Goal: Task Accomplishment & Management: Use online tool/utility

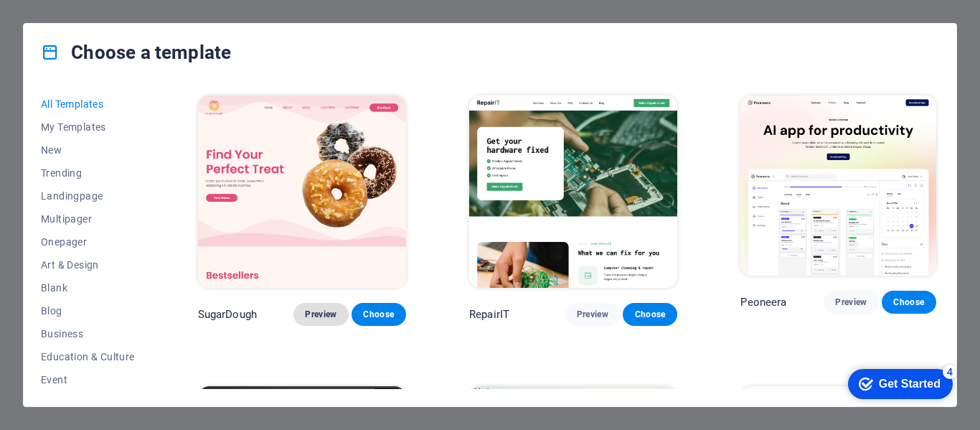
click at [312, 308] on span "Preview" at bounding box center [321, 313] width 32 height 11
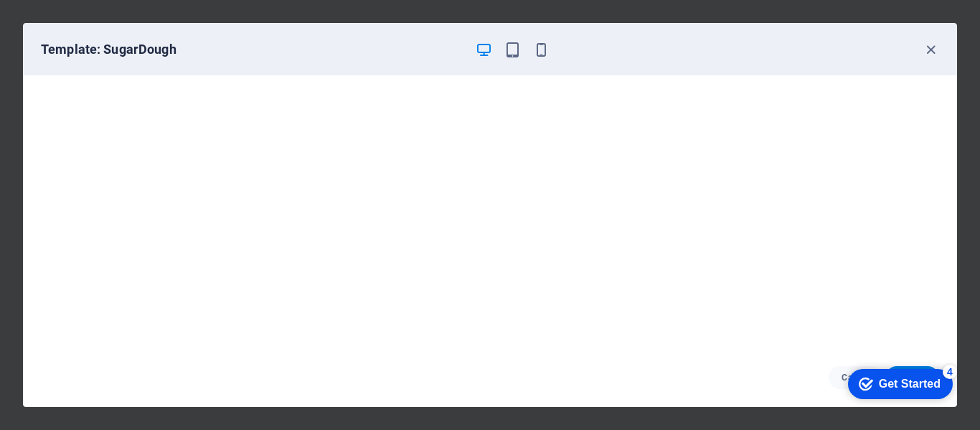
scroll to position [4, 0]
click at [953, 355] on div "Cancel Choose" at bounding box center [490, 376] width 932 height 57
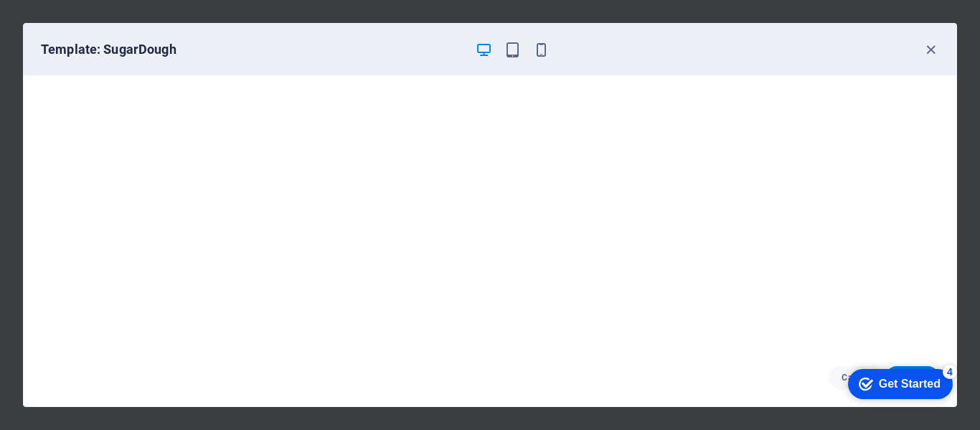
scroll to position [0, 0]
click at [931, 46] on icon "button" at bounding box center [930, 50] width 16 height 16
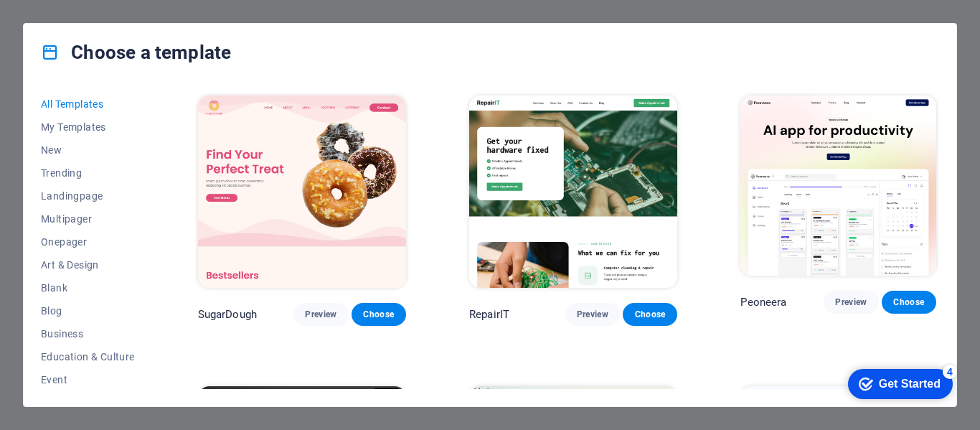
drag, startPoint x: 572, startPoint y: 310, endPoint x: 565, endPoint y: 369, distance: 59.2
click at [580, 309] on span "Preview" at bounding box center [593, 313] width 32 height 11
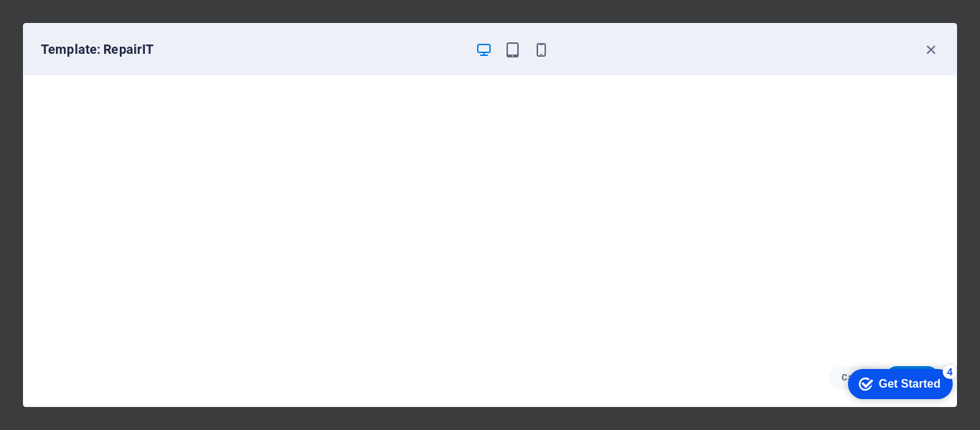
scroll to position [4, 0]
click at [509, 50] on icon "button" at bounding box center [512, 50] width 16 height 16
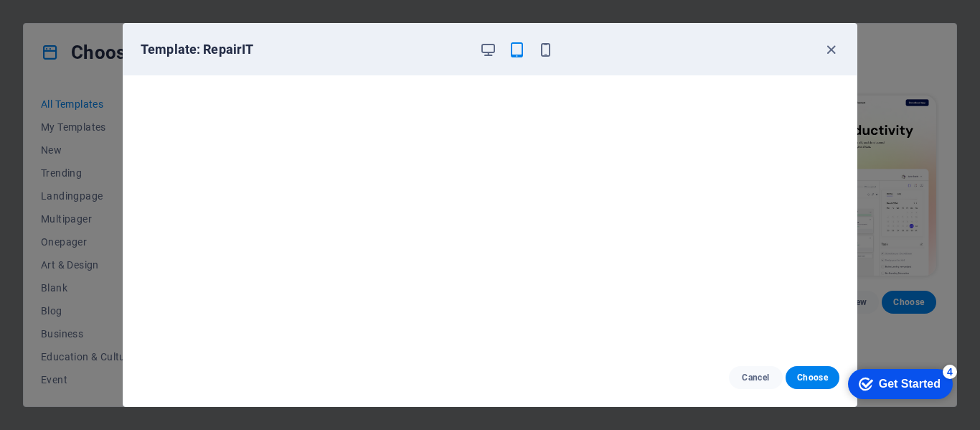
scroll to position [0, 0]
click at [831, 49] on icon "button" at bounding box center [830, 50] width 16 height 16
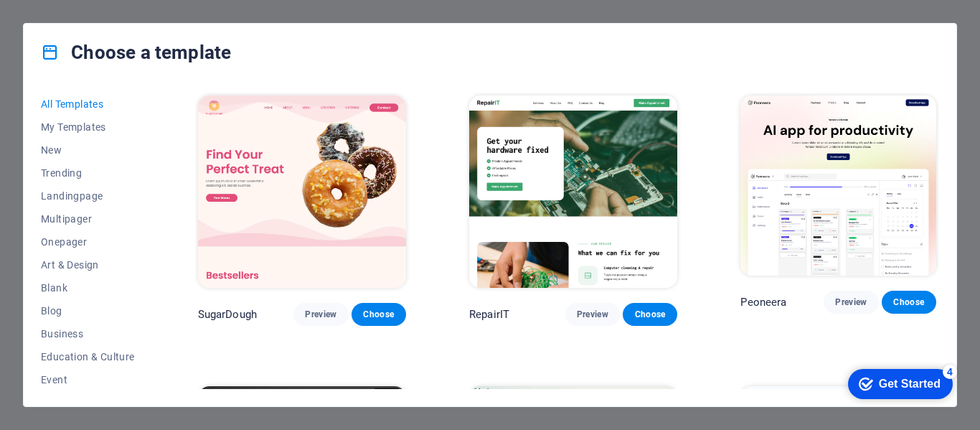
click at [57, 146] on span "New" at bounding box center [88, 149] width 94 height 11
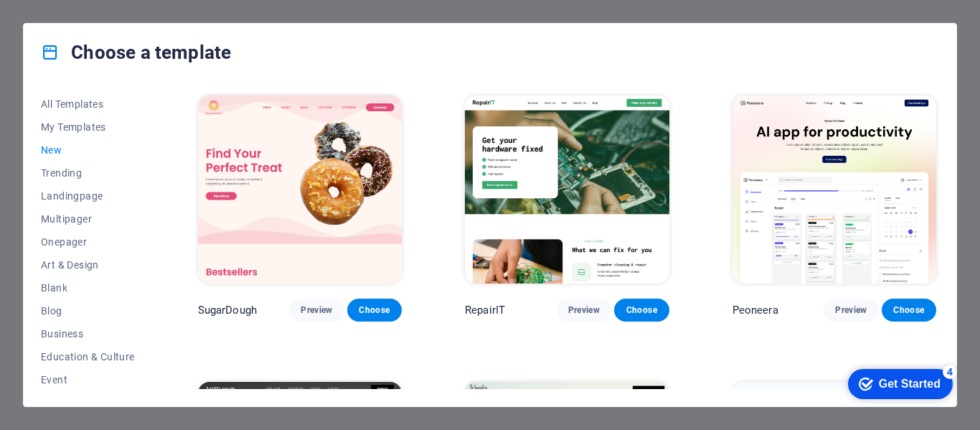
click at [57, 146] on span "New" at bounding box center [88, 149] width 94 height 11
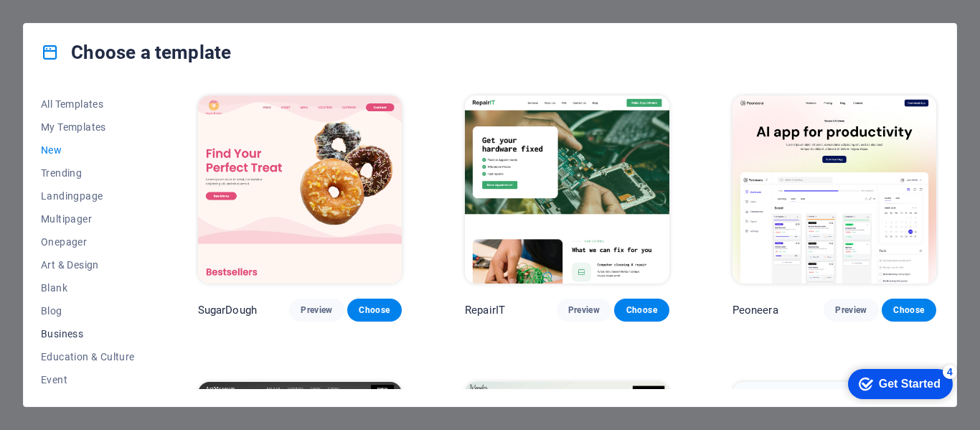
click at [81, 333] on span "Business" at bounding box center [88, 333] width 94 height 11
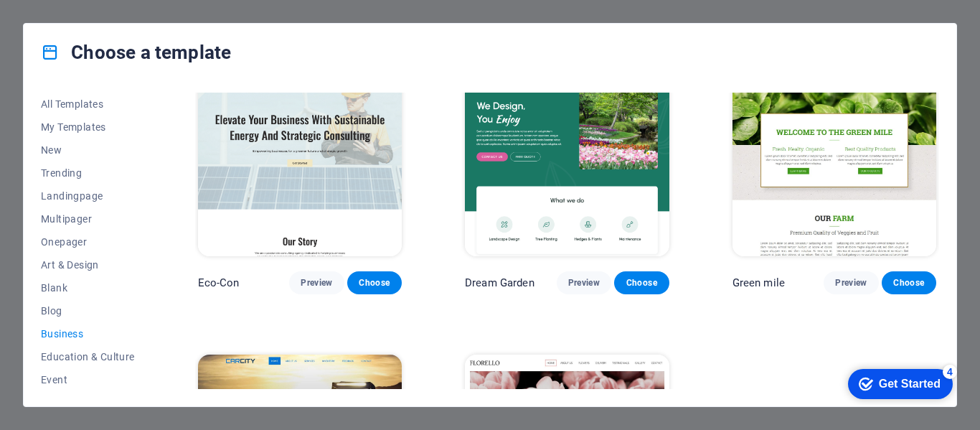
scroll to position [24, 0]
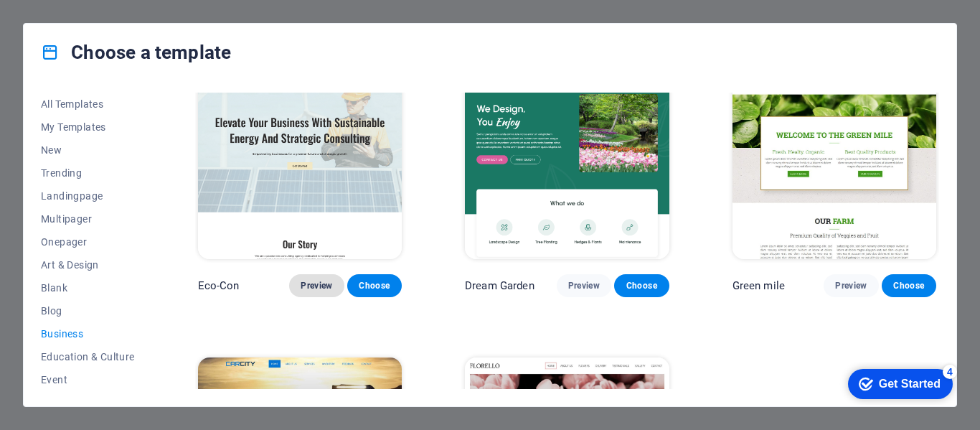
click at [318, 286] on span "Preview" at bounding box center [316, 285] width 32 height 11
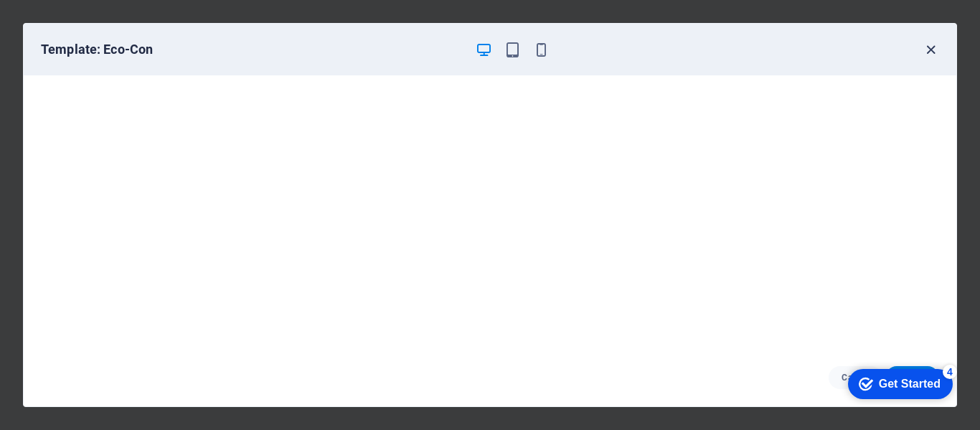
click at [926, 48] on icon "button" at bounding box center [930, 50] width 16 height 16
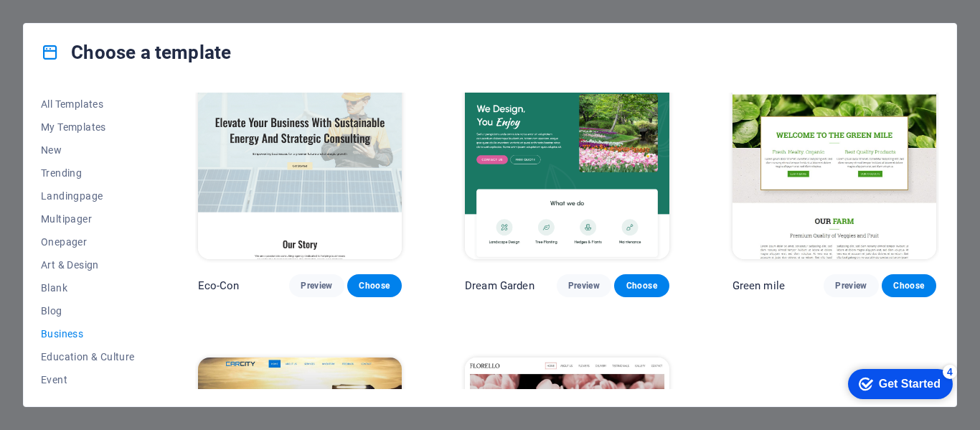
click at [564, 203] on img at bounding box center [567, 165] width 204 height 188
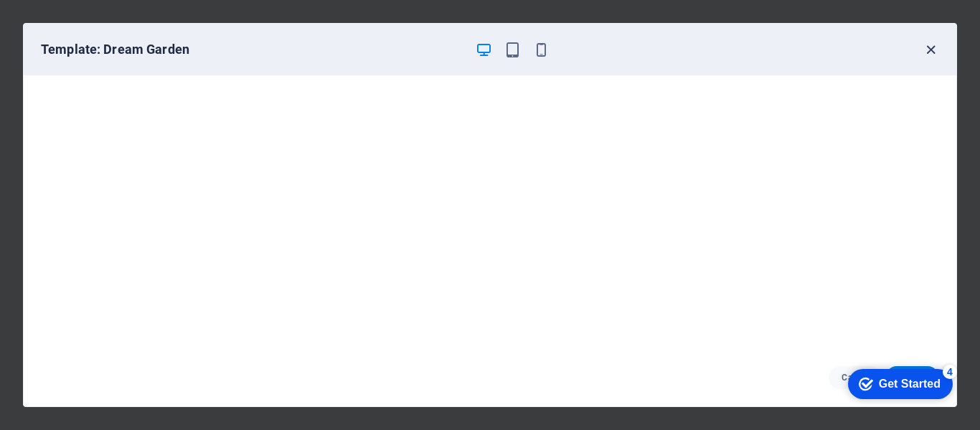
click at [926, 47] on icon "button" at bounding box center [930, 50] width 16 height 16
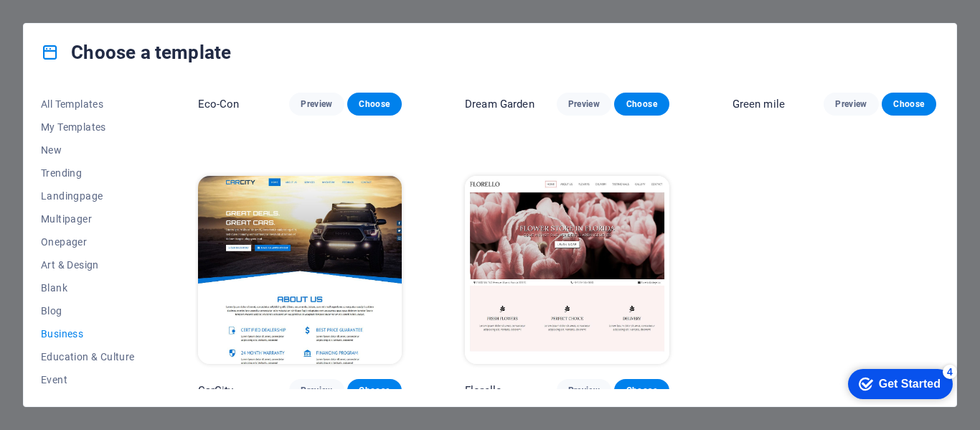
scroll to position [216, 0]
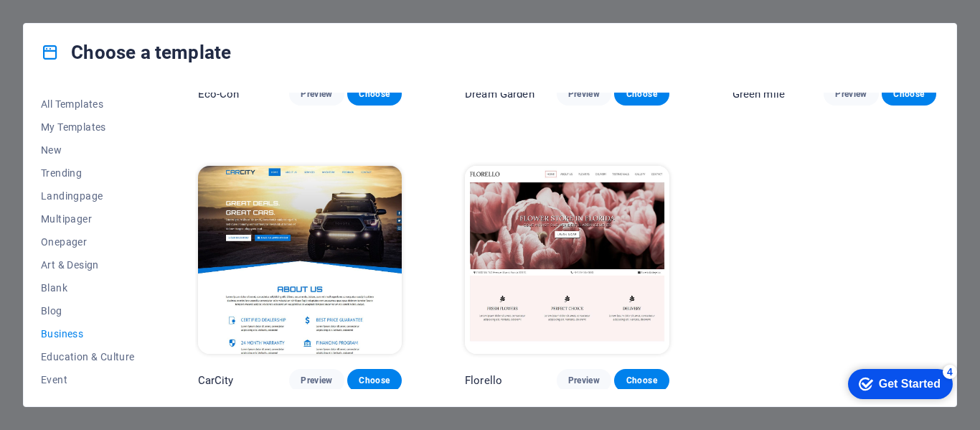
click at [313, 301] on img at bounding box center [300, 260] width 204 height 188
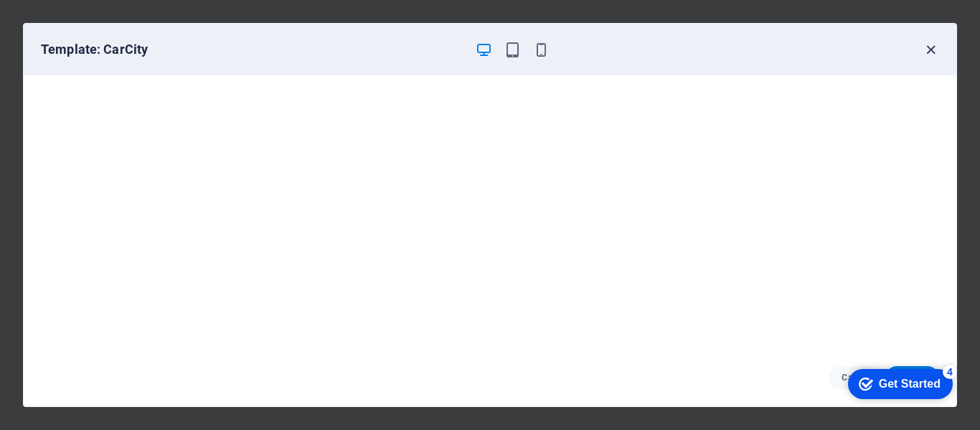
click at [931, 49] on icon "button" at bounding box center [930, 50] width 16 height 16
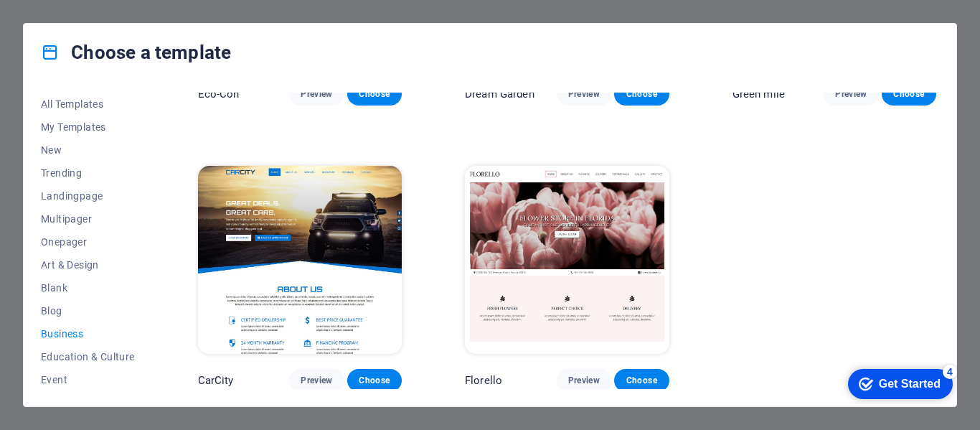
click at [599, 275] on img at bounding box center [567, 260] width 204 height 188
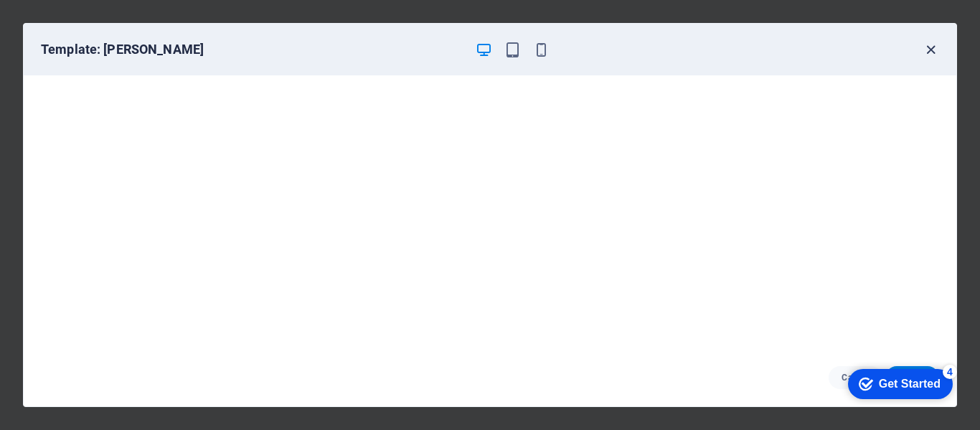
click at [929, 48] on icon "button" at bounding box center [930, 50] width 16 height 16
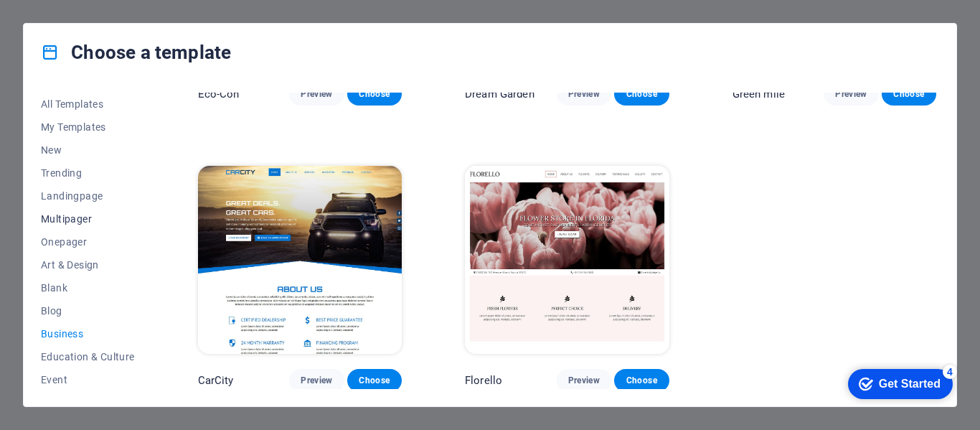
click at [71, 216] on span "Multipager" at bounding box center [88, 218] width 94 height 11
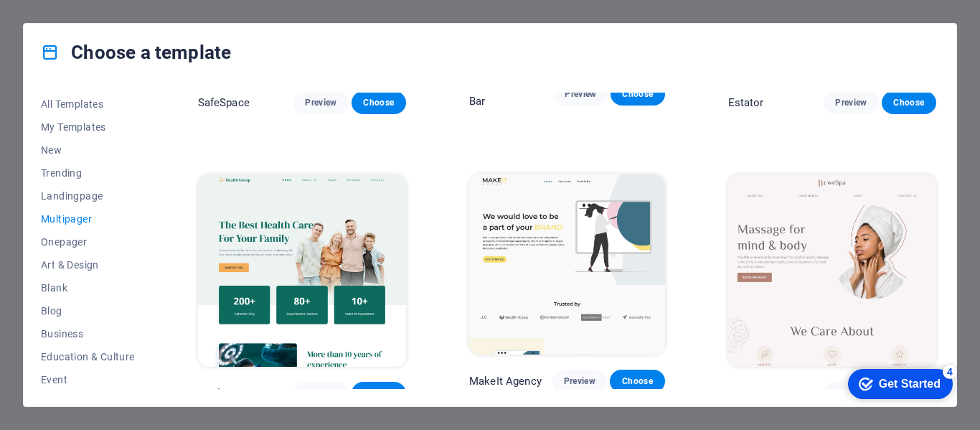
scroll to position [1677, 0]
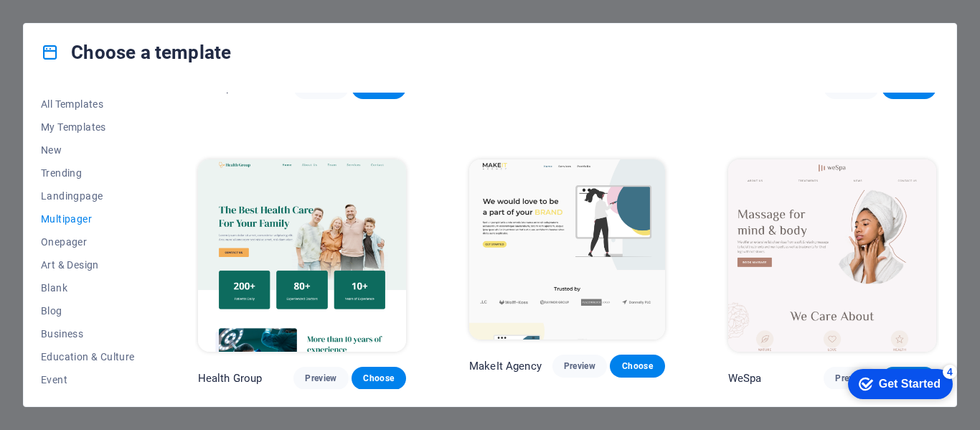
click at [311, 209] on img at bounding box center [302, 255] width 208 height 192
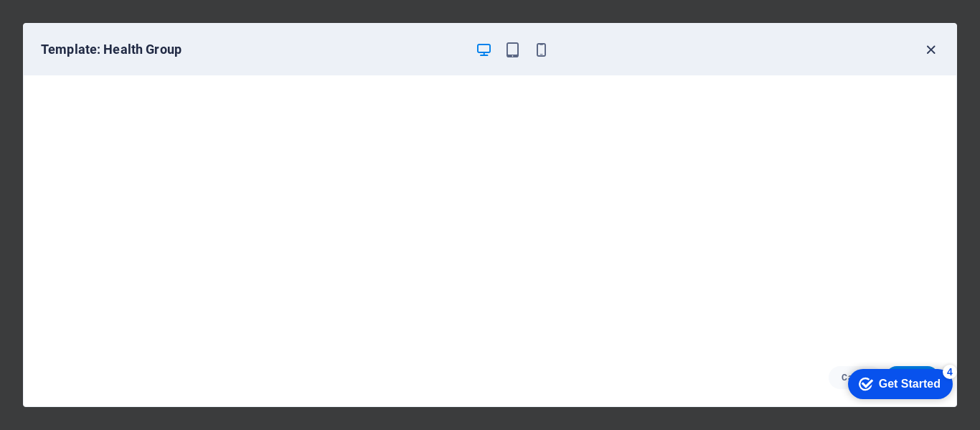
click at [931, 49] on icon "button" at bounding box center [930, 50] width 16 height 16
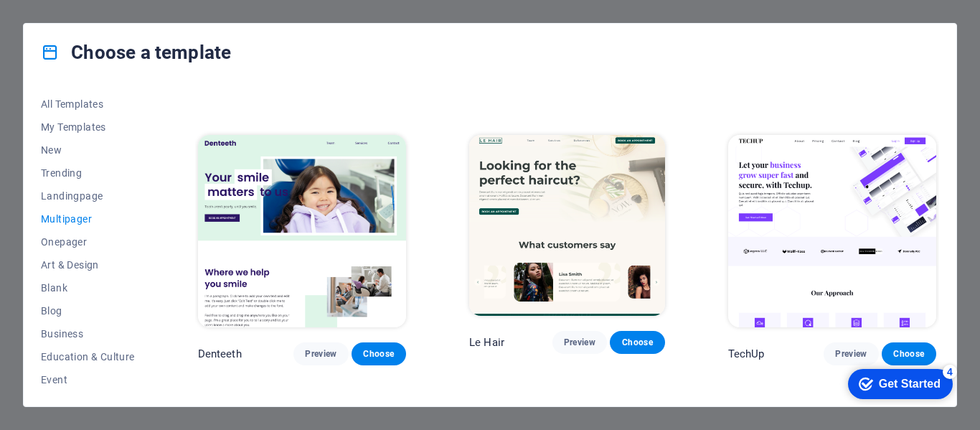
scroll to position [2296, 0]
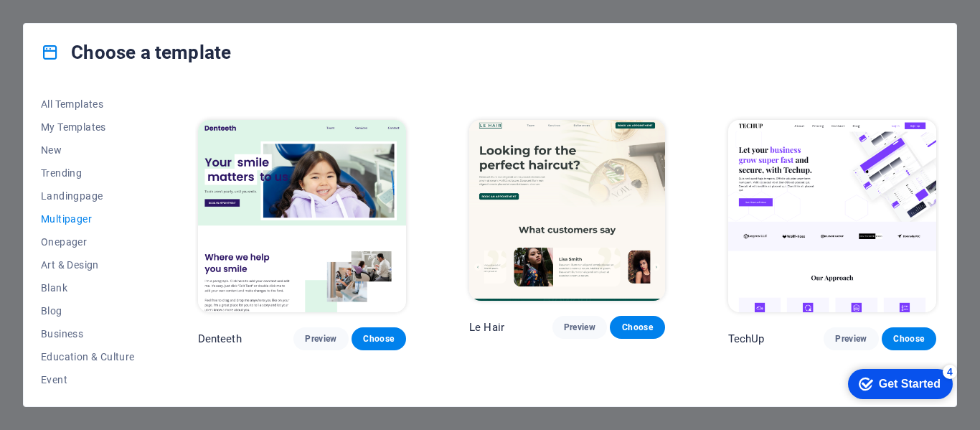
click at [826, 173] on img at bounding box center [832, 216] width 208 height 192
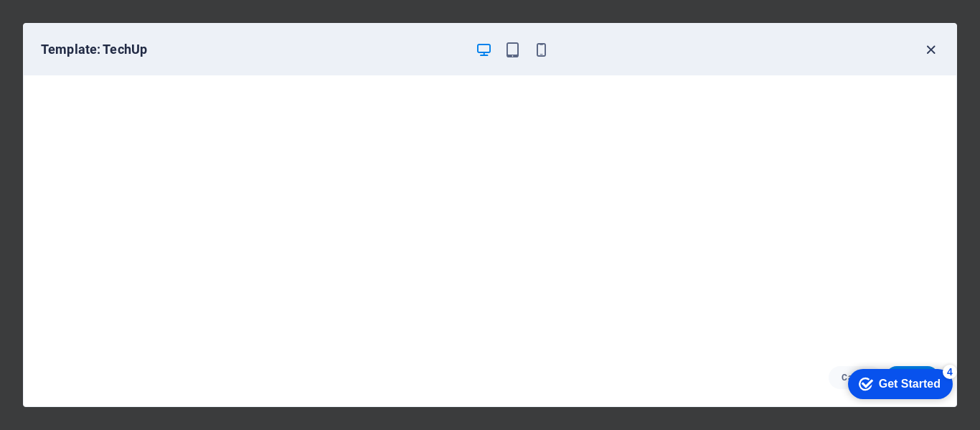
click at [932, 47] on icon "button" at bounding box center [930, 50] width 16 height 16
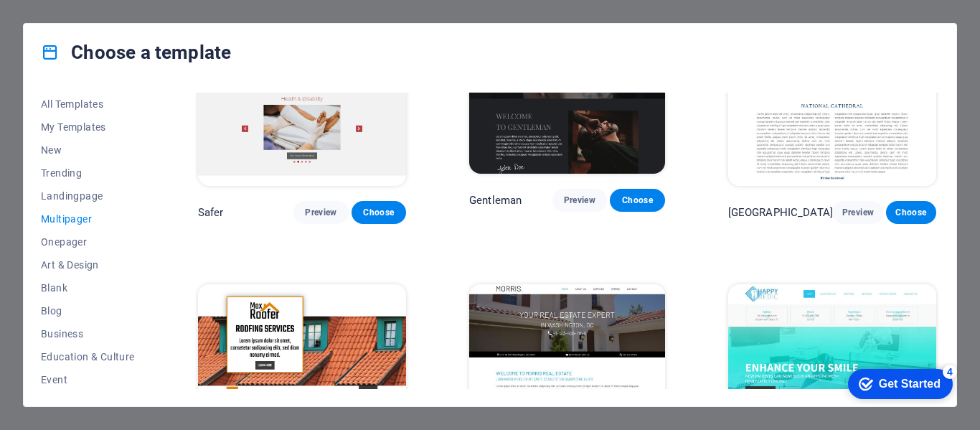
scroll to position [3308, 0]
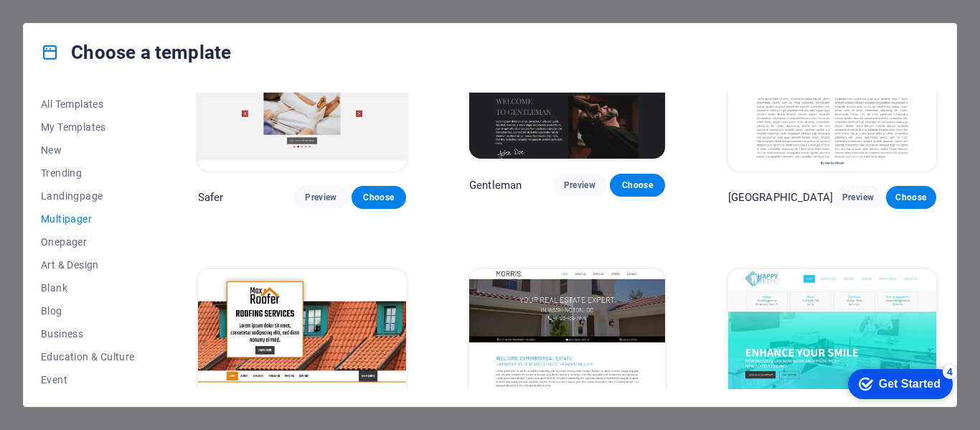
click at [845, 300] on img at bounding box center [832, 365] width 208 height 192
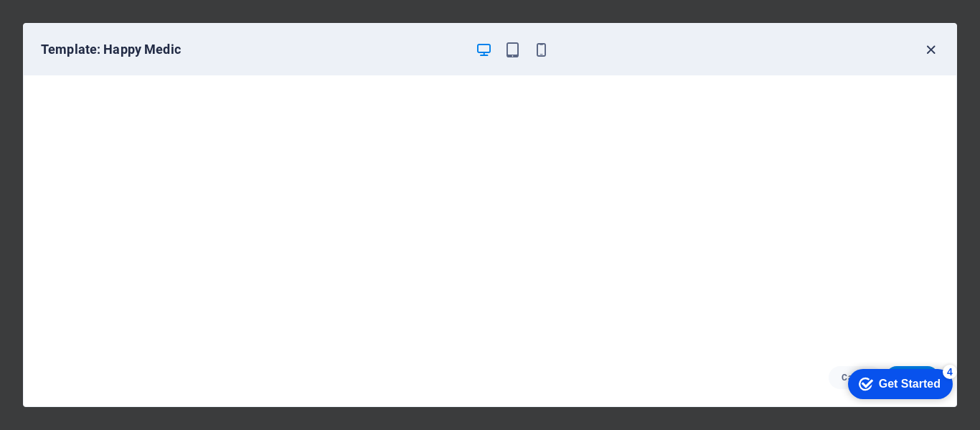
click at [931, 49] on icon "button" at bounding box center [930, 50] width 16 height 16
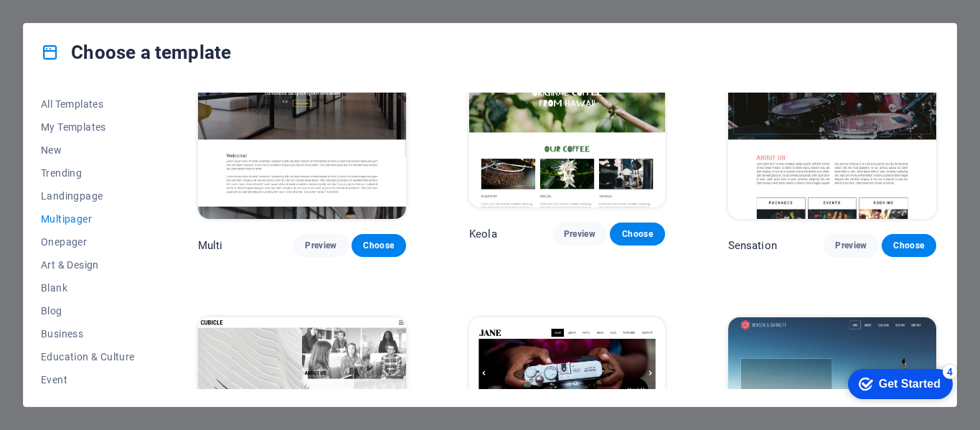
scroll to position [5936, 0]
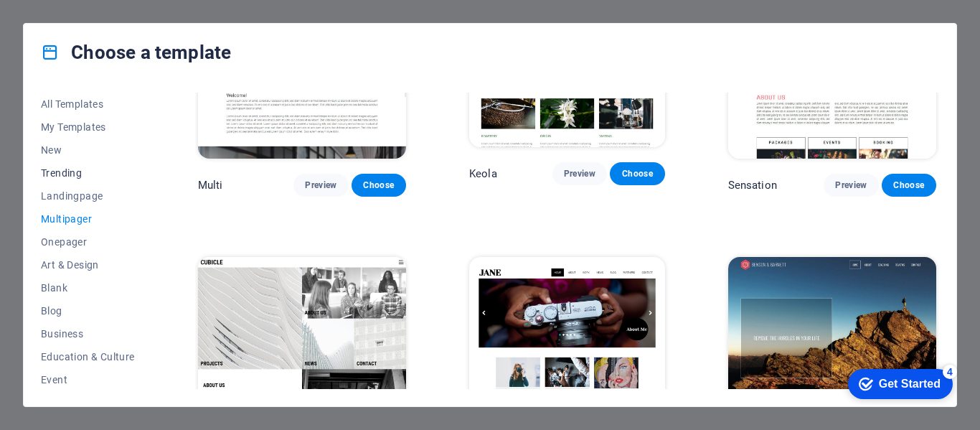
click at [67, 172] on span "Trending" at bounding box center [88, 172] width 94 height 11
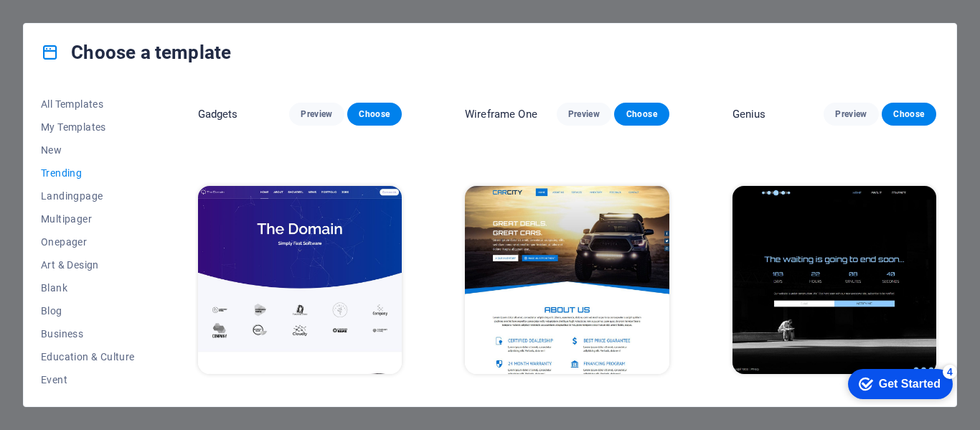
scroll to position [1055, 0]
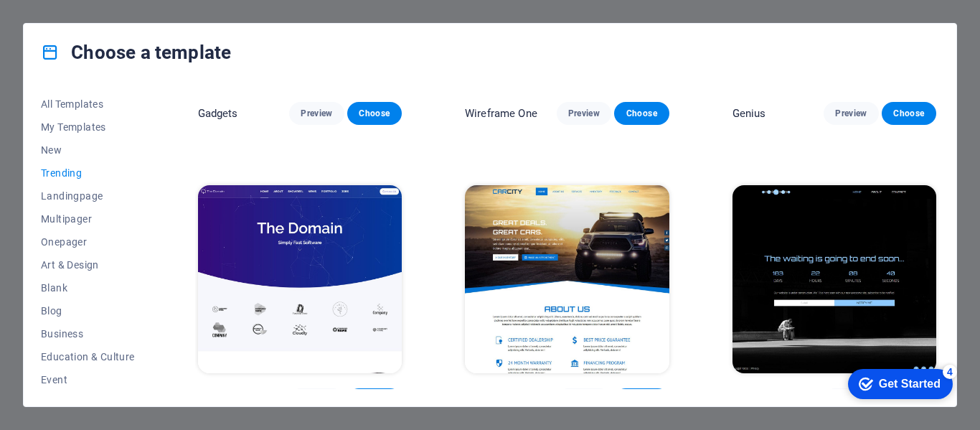
click at [373, 388] on button "Choose" at bounding box center [374, 399] width 54 height 23
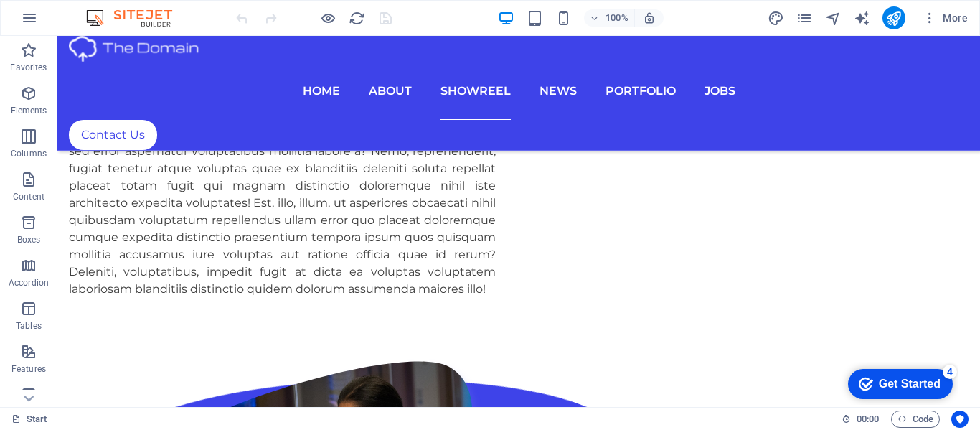
scroll to position [2031, 0]
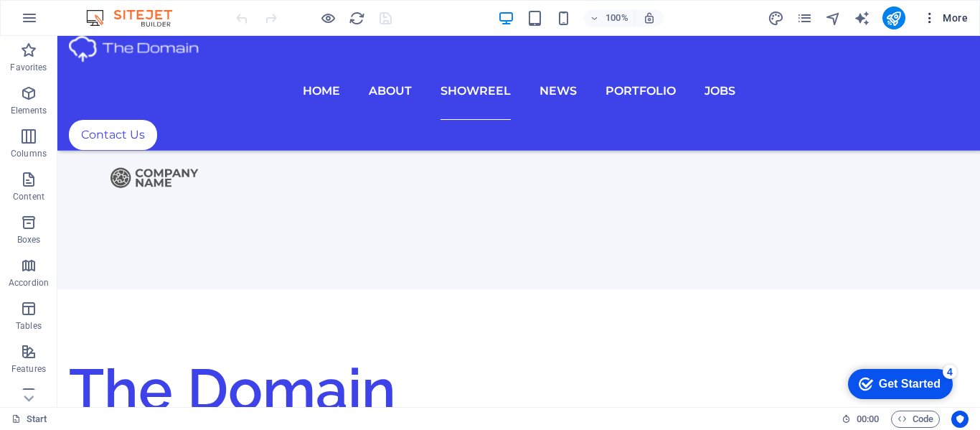
click at [951, 18] on span "More" at bounding box center [944, 18] width 45 height 14
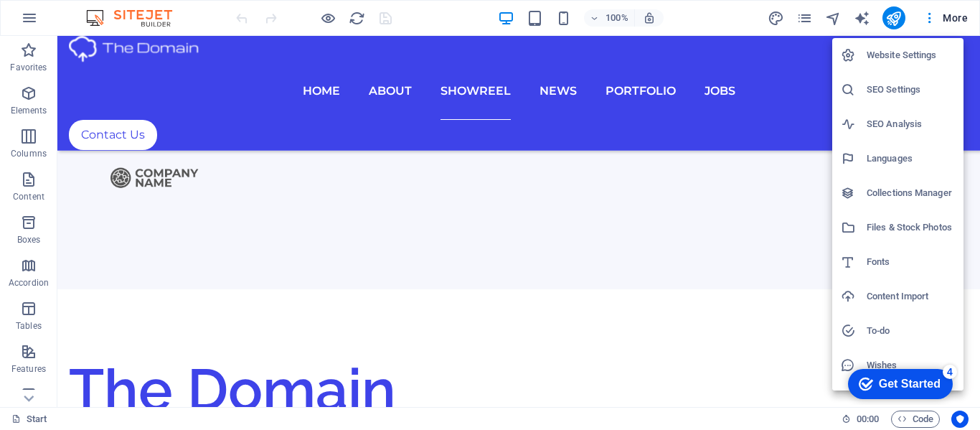
click at [330, 17] on div at bounding box center [490, 215] width 980 height 430
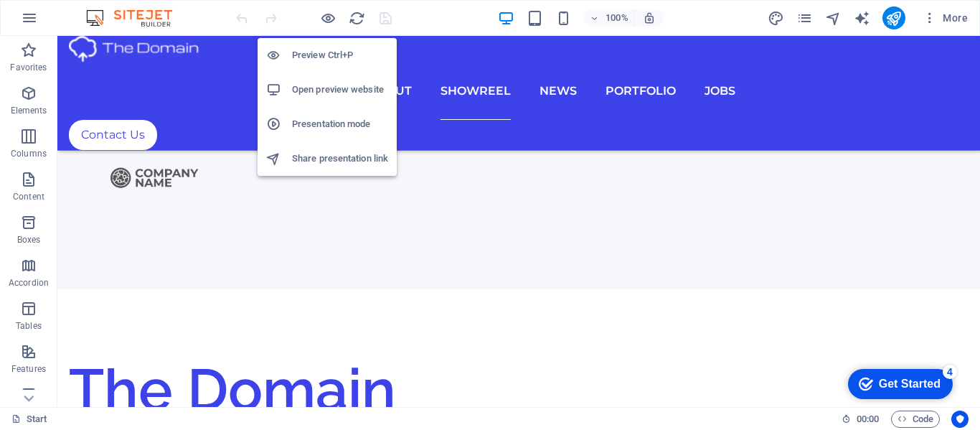
click at [333, 59] on h6 "Preview Ctrl+P" at bounding box center [340, 55] width 96 height 17
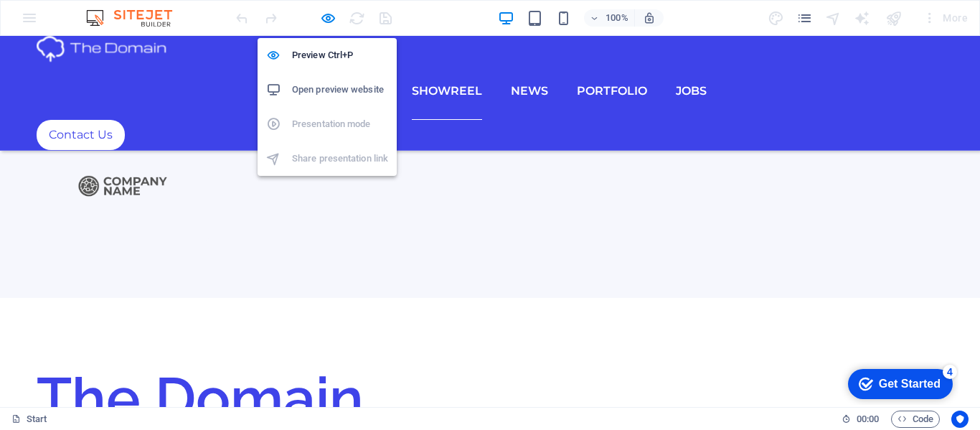
click at [338, 94] on h6 "Open preview website" at bounding box center [340, 89] width 96 height 17
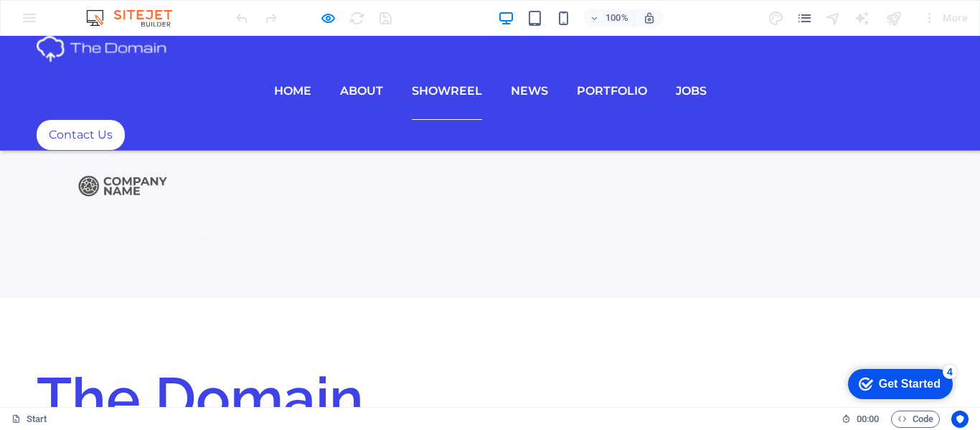
click at [29, 15] on div "100% More" at bounding box center [490, 18] width 978 height 34
click at [805, 18] on icon "pages" at bounding box center [804, 18] width 16 height 16
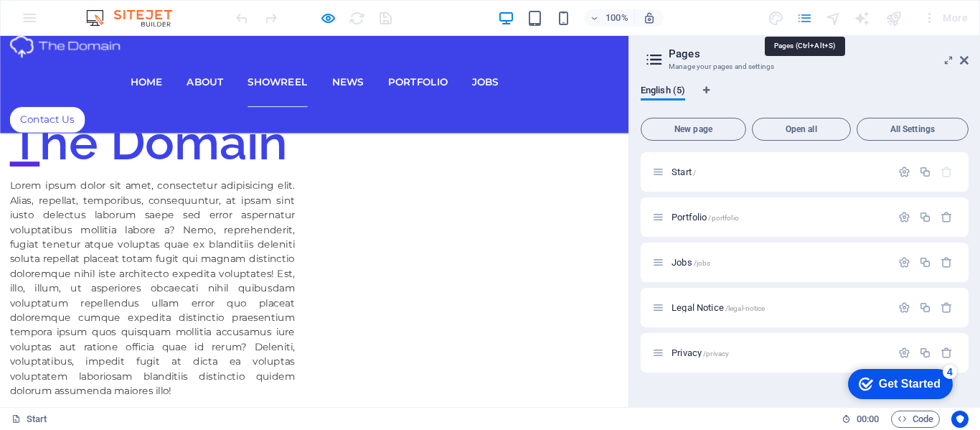
scroll to position [1981, 0]
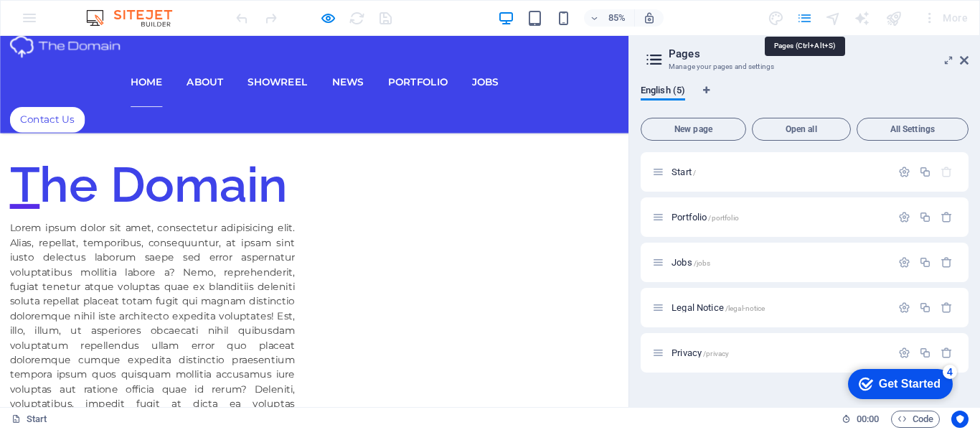
click at [805, 18] on icon "pages" at bounding box center [804, 18] width 16 height 16
click at [947, 223] on div at bounding box center [924, 217] width 63 height 16
click at [946, 215] on icon "button" at bounding box center [946, 217] width 12 height 12
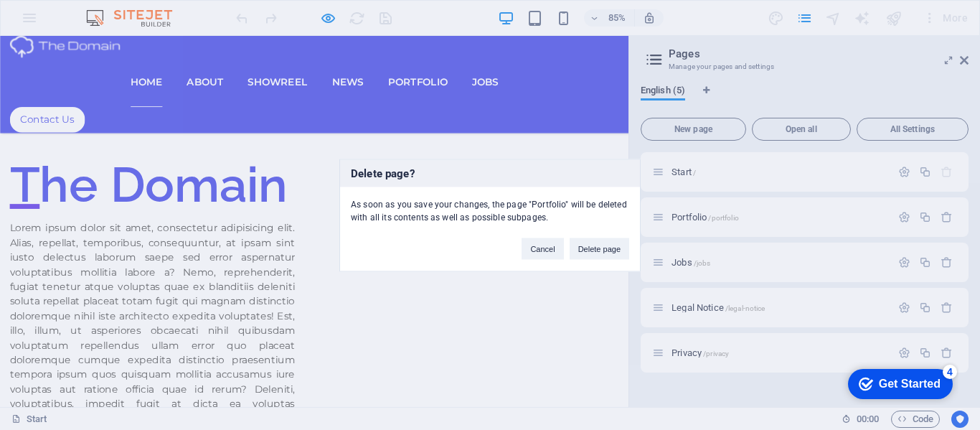
click at [722, 206] on div "Delete page? As soon as you save your changes, the page "Portfolio" will be del…" at bounding box center [490, 215] width 980 height 430
click at [585, 249] on button "Delete page" at bounding box center [599, 248] width 60 height 22
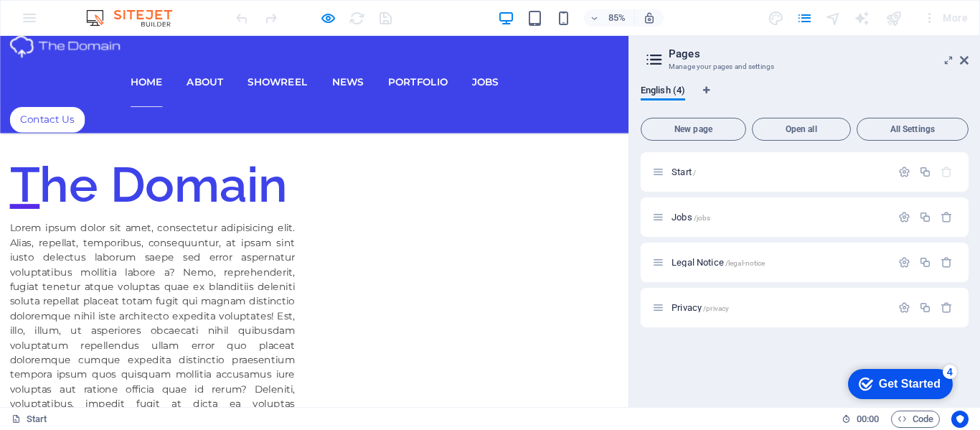
click at [32, 16] on div "85% More" at bounding box center [490, 18] width 978 height 34
click at [962, 56] on icon at bounding box center [963, 59] width 9 height 11
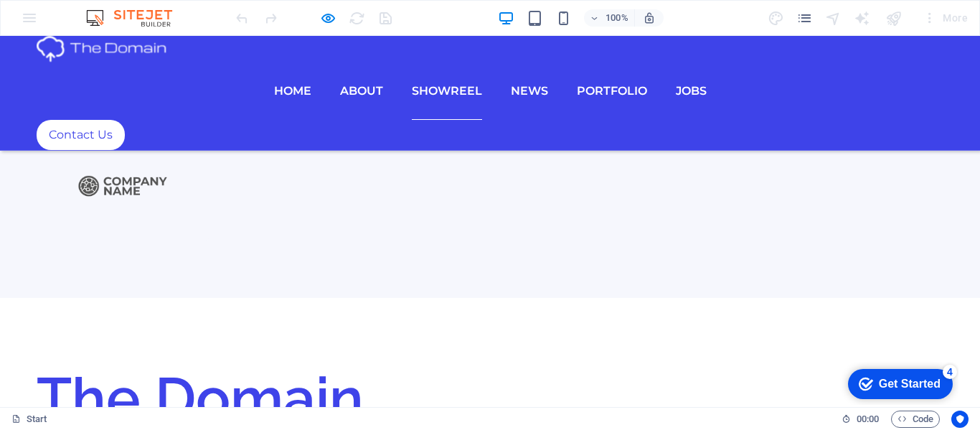
click at [962, 21] on div "More" at bounding box center [944, 17] width 57 height 23
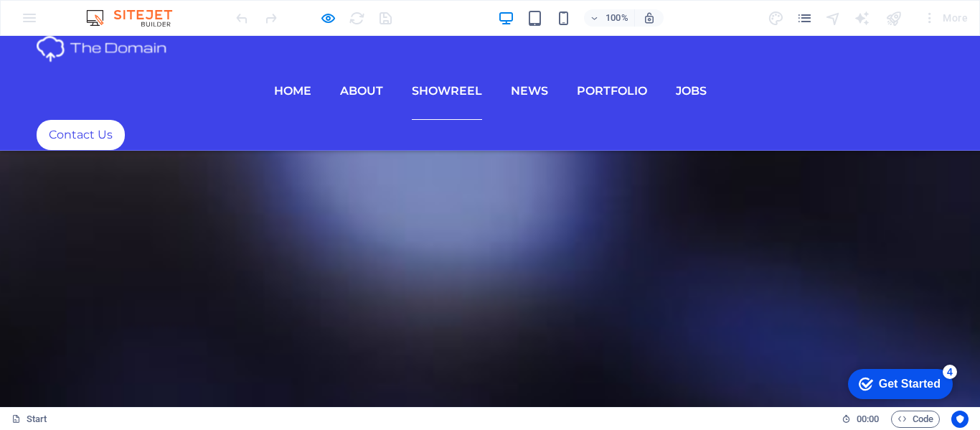
scroll to position [5597, 0]
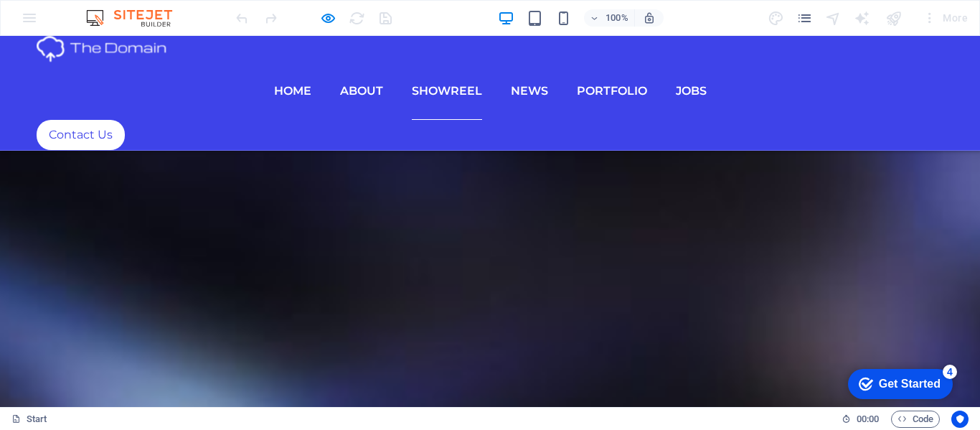
click at [957, 77] on div "Home About Showreel News Portfolio jobs Contact Us" at bounding box center [490, 93] width 980 height 115
click at [968, 18] on div "More" at bounding box center [944, 17] width 57 height 23
click at [24, 15] on div "100% More" at bounding box center [490, 18] width 978 height 34
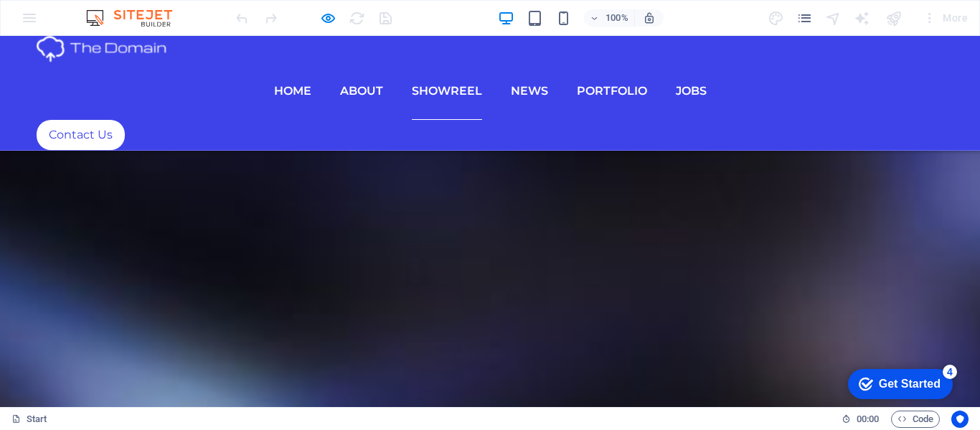
click at [24, 15] on div "100% More" at bounding box center [490, 18] width 978 height 34
click at [895, 382] on div "Get Started" at bounding box center [909, 383] width 62 height 13
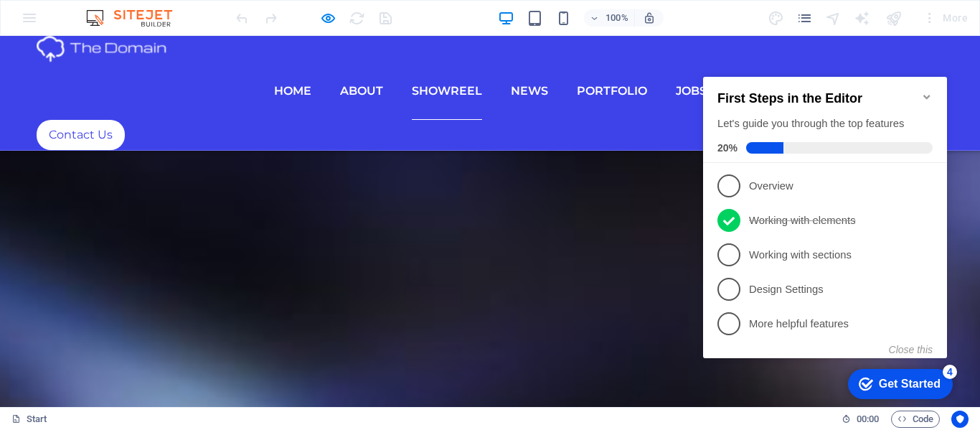
click at [35, 17] on div "100% More" at bounding box center [490, 18] width 978 height 34
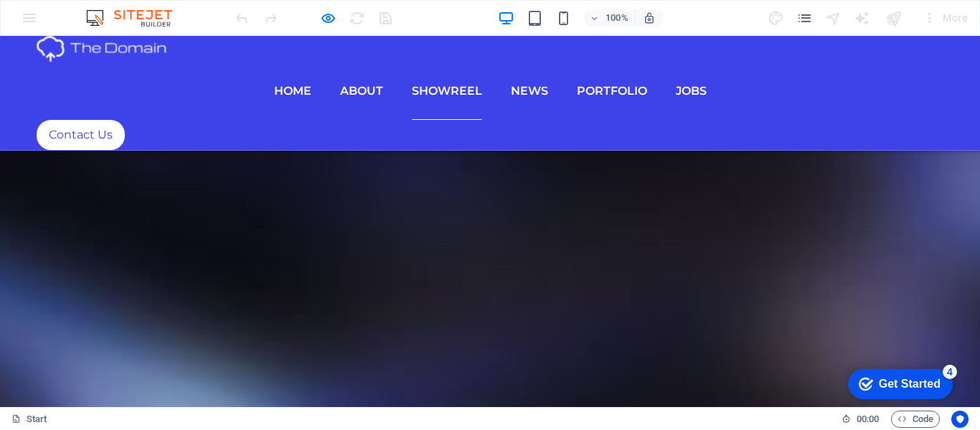
click at [51, 17] on div "100% More" at bounding box center [490, 18] width 978 height 34
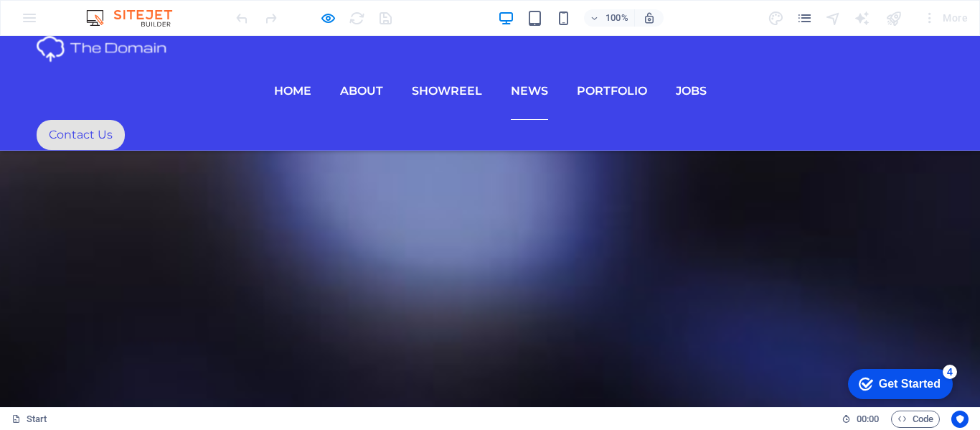
scroll to position [6382, 0]
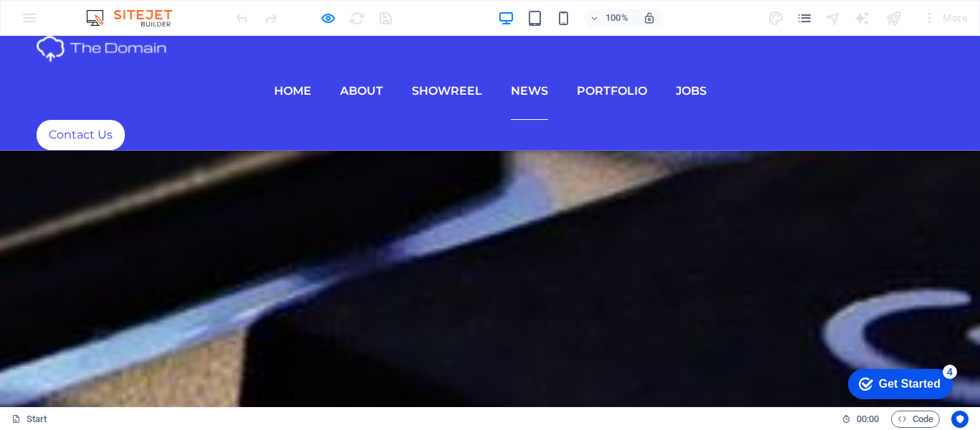
click at [49, 16] on div "100% More" at bounding box center [490, 18] width 978 height 34
click at [32, 15] on div "100% More" at bounding box center [490, 18] width 978 height 34
click at [39, 22] on div "100% More" at bounding box center [490, 18] width 978 height 34
click at [32, 15] on div "100% More" at bounding box center [490, 18] width 978 height 34
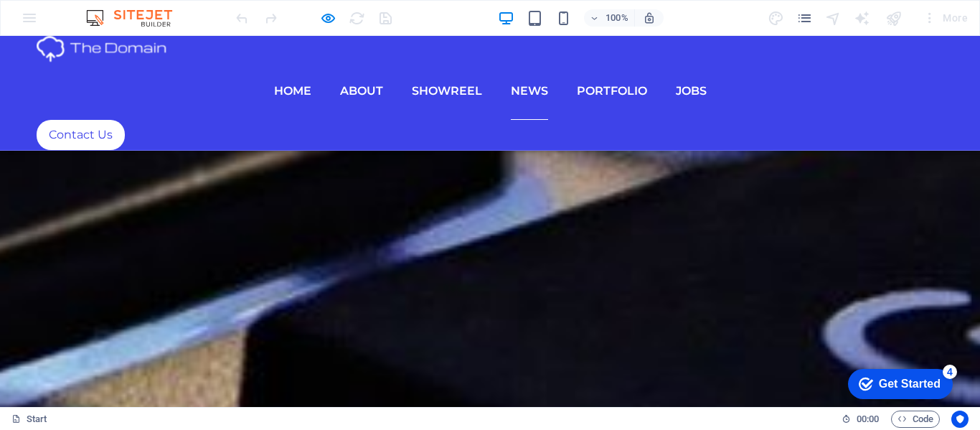
click at [145, 21] on img at bounding box center [136, 17] width 108 height 17
drag, startPoint x: 793, startPoint y: 25, endPoint x: 802, endPoint y: 25, distance: 8.6
click at [802, 25] on div "More" at bounding box center [870, 17] width 206 height 23
click at [802, 25] on icon "pages" at bounding box center [804, 18] width 16 height 16
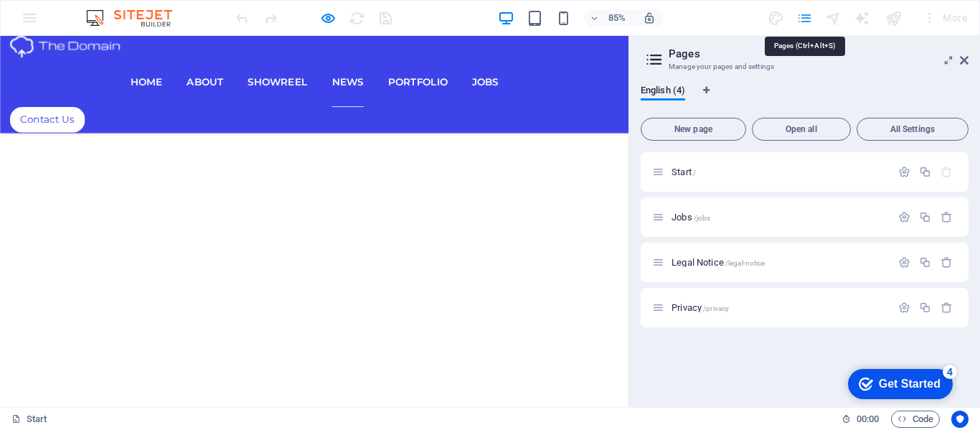
scroll to position [6204, 0]
click at [674, 92] on span "English (4)" at bounding box center [662, 92] width 44 height 20
click at [658, 58] on icon at bounding box center [654, 59] width 22 height 20
click at [948, 58] on icon at bounding box center [948, 59] width 0 height 11
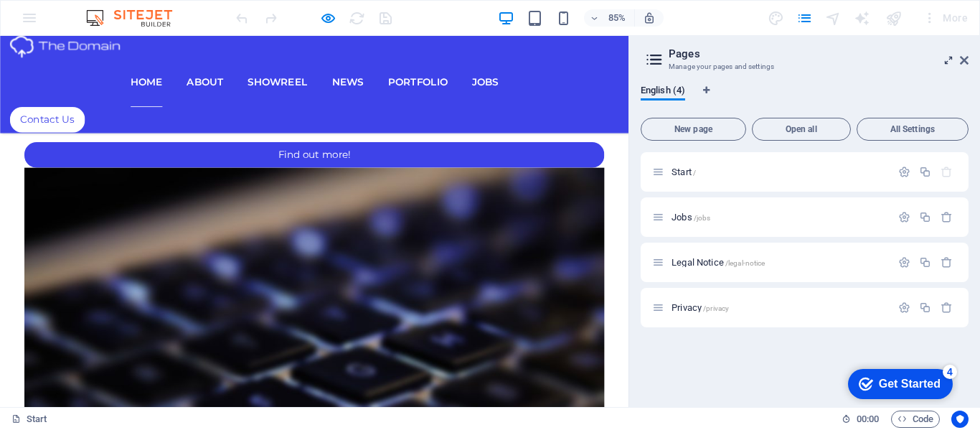
scroll to position [0, 0]
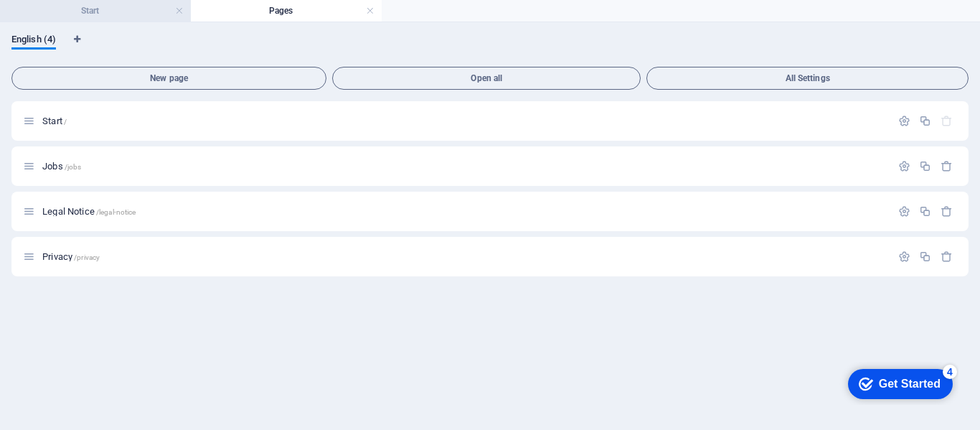
click at [185, 14] on h4 "Start" at bounding box center [95, 11] width 191 height 16
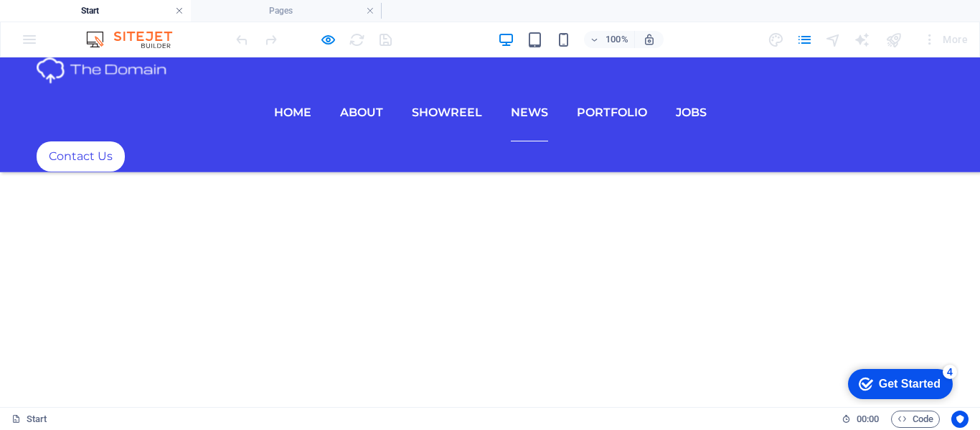
click at [178, 14] on link at bounding box center [179, 11] width 9 height 14
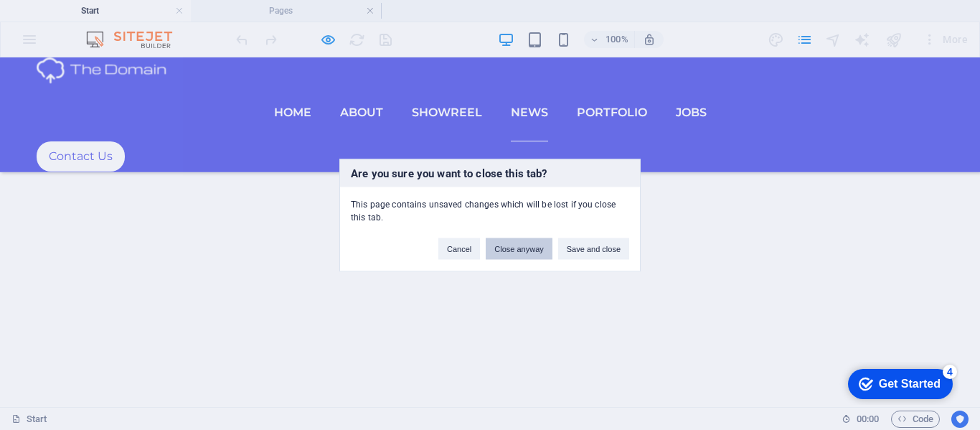
click at [510, 253] on button "Close anyway" at bounding box center [518, 248] width 66 height 22
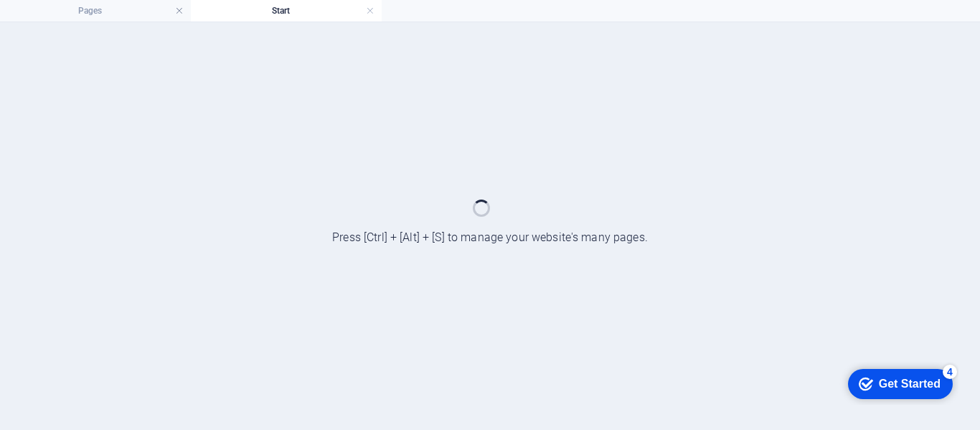
click at [196, 3] on h4 "Start" at bounding box center [286, 11] width 191 height 16
click at [181, 19] on li "Pages" at bounding box center [95, 11] width 191 height 22
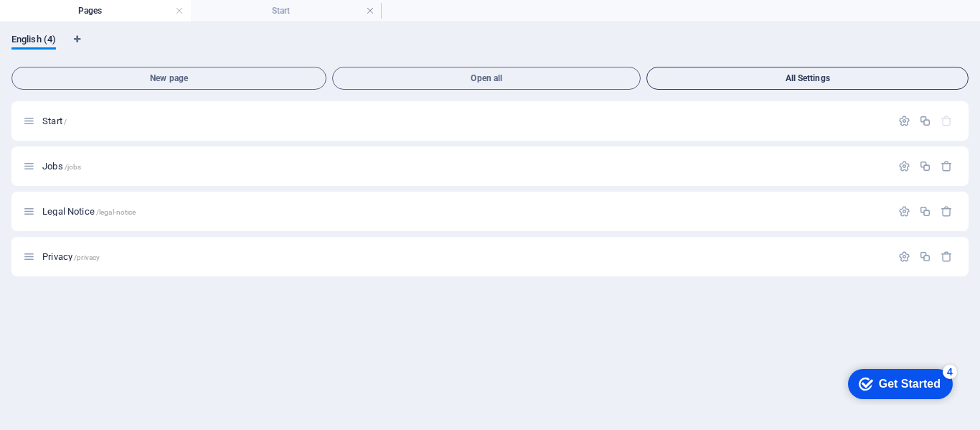
click at [822, 86] on button "All Settings" at bounding box center [807, 78] width 322 height 23
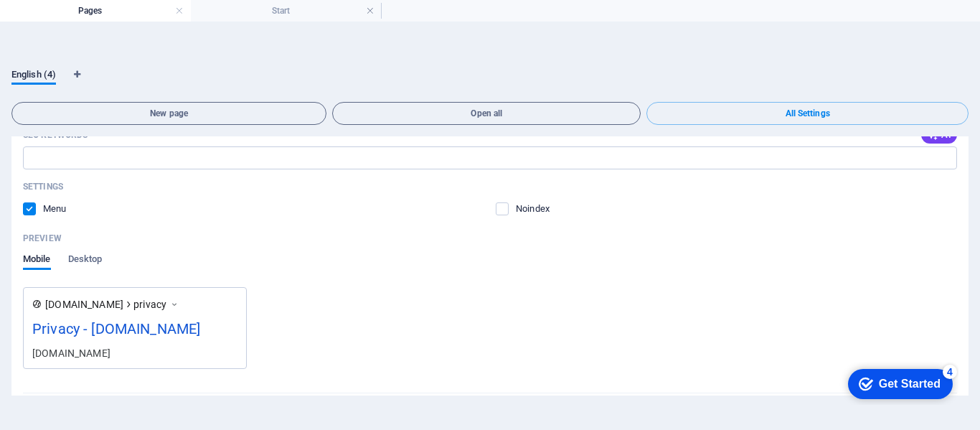
scroll to position [2100, 0]
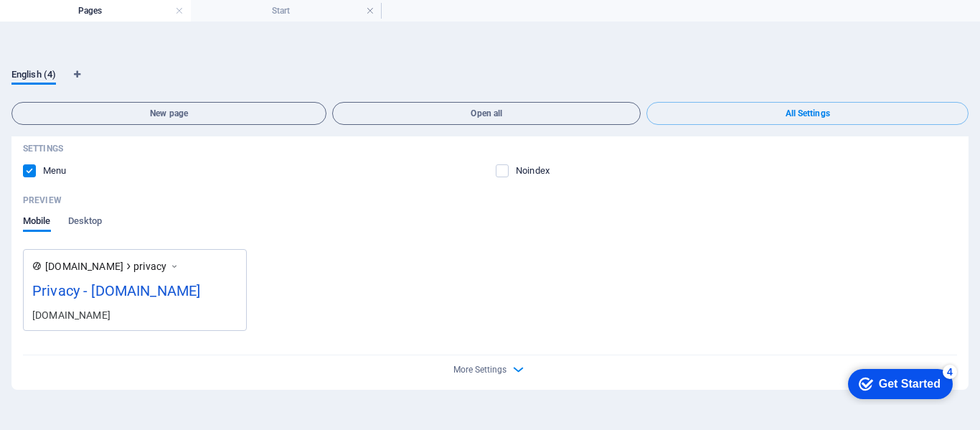
click at [526, 365] on div "More Settings" at bounding box center [490, 366] width 934 height 23
click at [518, 365] on icon "button" at bounding box center [518, 369] width 16 height 16
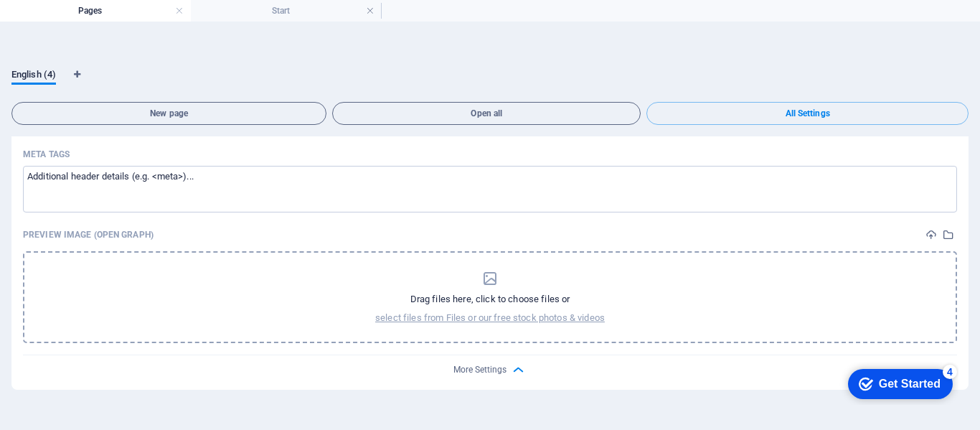
scroll to position [0, 0]
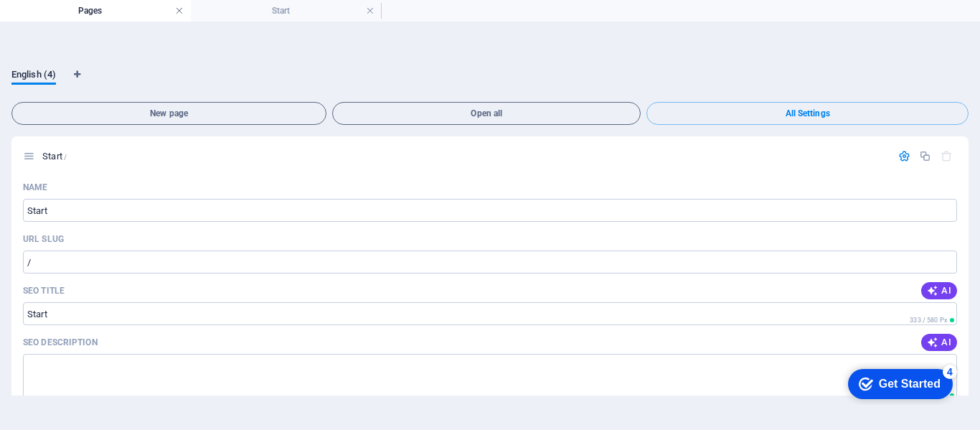
click at [180, 9] on link at bounding box center [179, 11] width 9 height 14
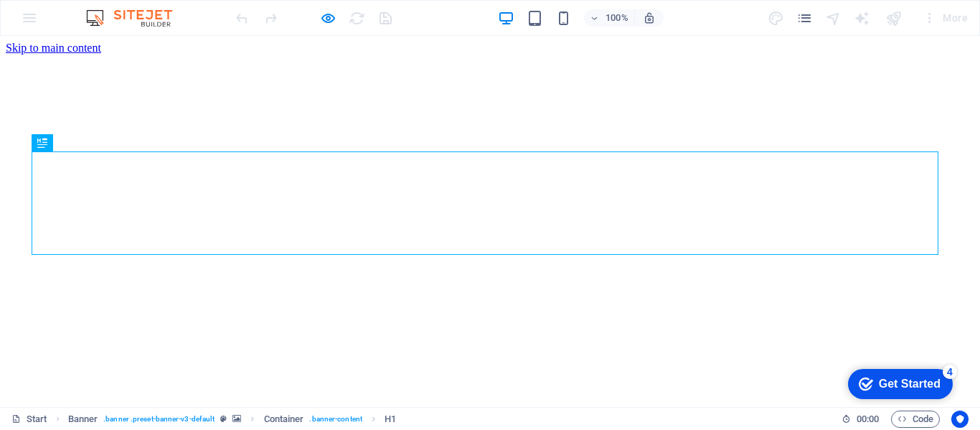
click at [946, 16] on div "More" at bounding box center [944, 17] width 57 height 23
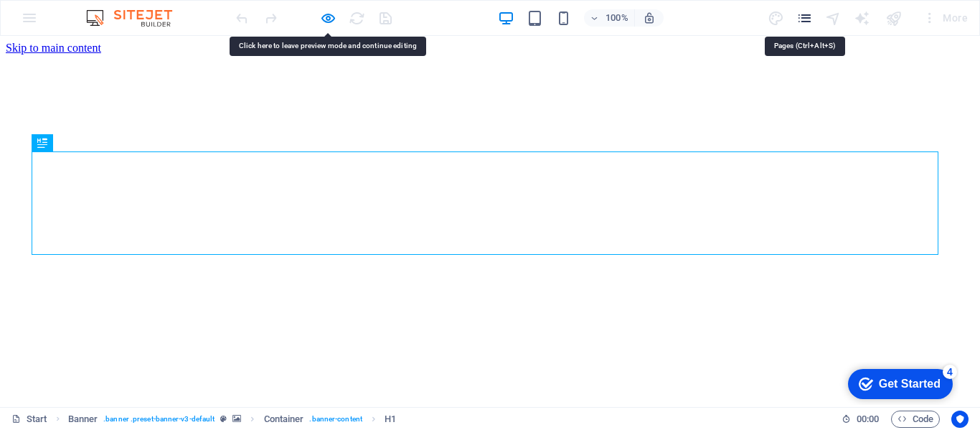
click at [805, 26] on icon "pages" at bounding box center [804, 18] width 16 height 16
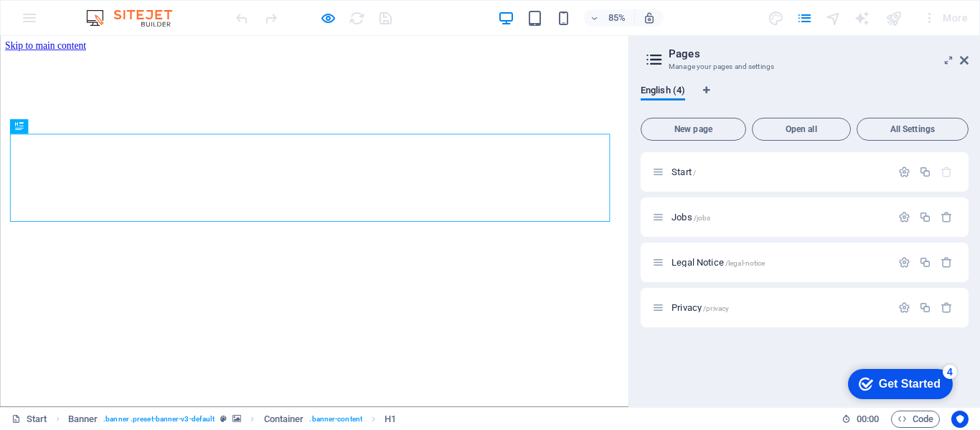
click at [659, 62] on icon at bounding box center [654, 59] width 22 height 20
